Goal: Find specific fact: Find specific fact

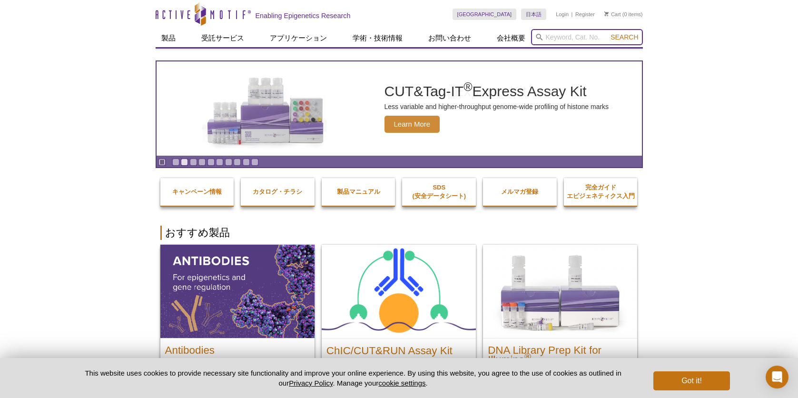
click at [569, 39] on input "search" at bounding box center [587, 37] width 112 height 16
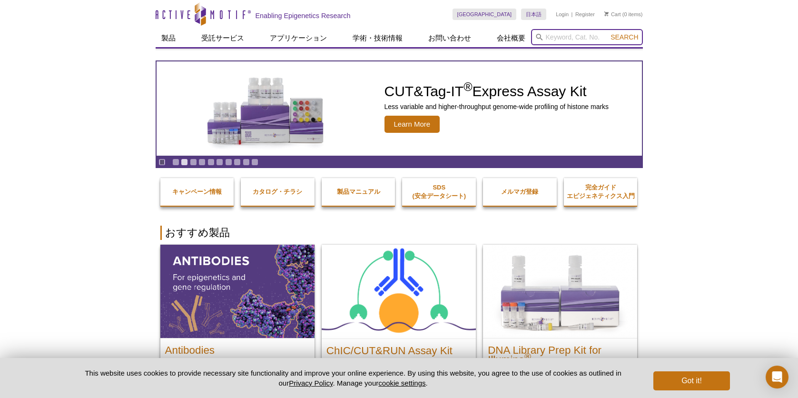
paste input "61083"
type input "61083"
click at [608, 33] on button "Search" at bounding box center [624, 37] width 33 height 9
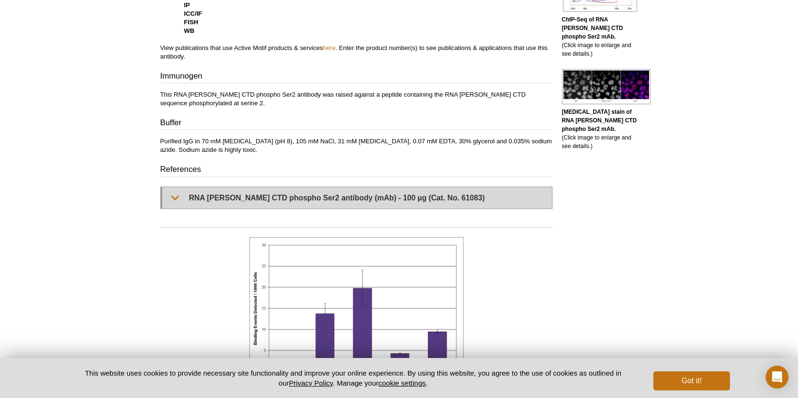
scroll to position [568, 0]
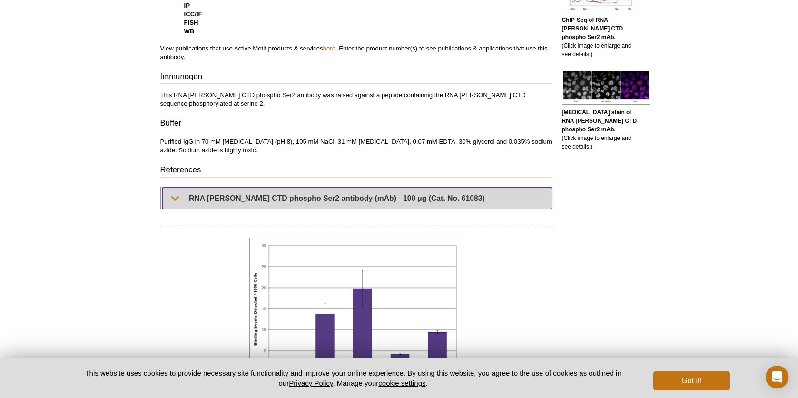
click at [282, 199] on summary "RNA [PERSON_NAME] CTD phospho Ser2 antibody (mAb) - 100 µg (Cat. No. 61083)" at bounding box center [357, 198] width 390 height 21
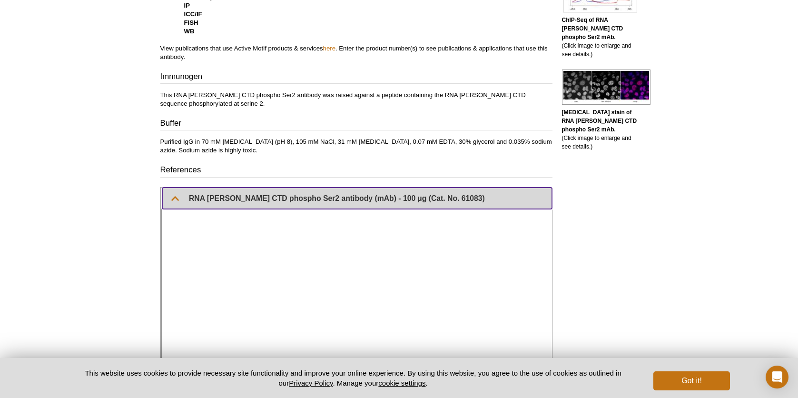
click at [282, 199] on summary "RNA [PERSON_NAME] CTD phospho Ser2 antibody (mAb) - 100 µg (Cat. No. 61083)" at bounding box center [357, 198] width 390 height 21
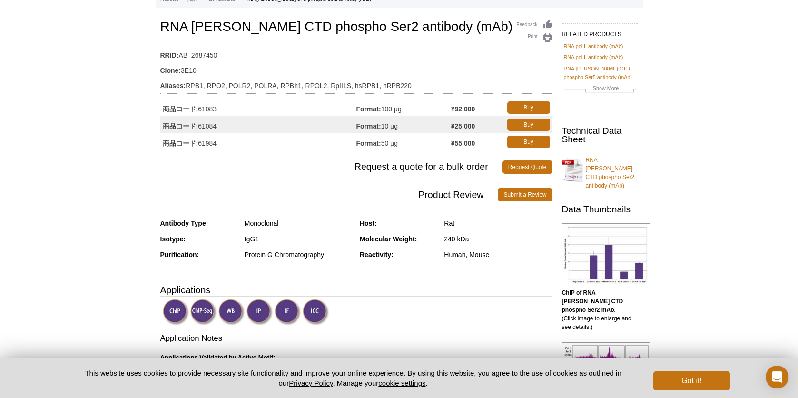
scroll to position [29, 0]
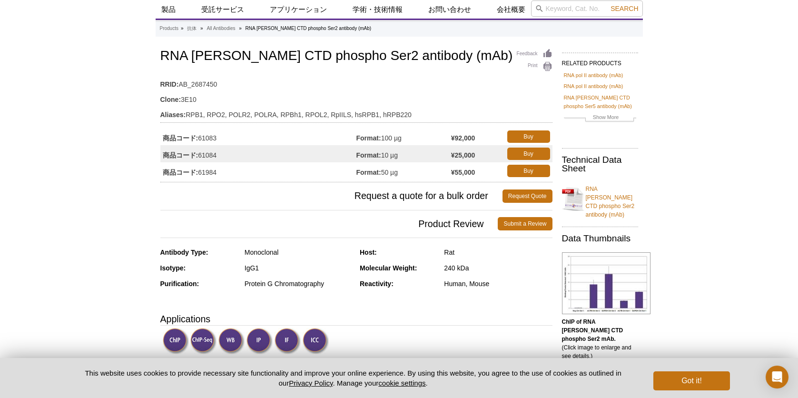
click at [449, 266] on div "240 kDa" at bounding box center [498, 268] width 108 height 9
drag, startPoint x: 446, startPoint y: 266, endPoint x: 469, endPoint y: 265, distance: 23.8
click at [469, 265] on div "240 kDa" at bounding box center [498, 268] width 108 height 9
copy div "240 kDa"
click at [454, 264] on div "240 kDa" at bounding box center [498, 268] width 108 height 9
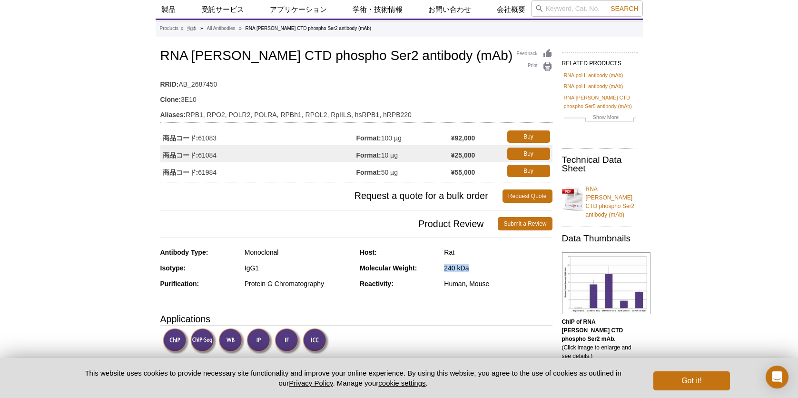
drag, startPoint x: 443, startPoint y: 266, endPoint x: 471, endPoint y: 266, distance: 27.6
click at [471, 266] on div "Molecular Weight: 240 kDa" at bounding box center [456, 272] width 193 height 16
copy div "240 kDa"
